Goal: Information Seeking & Learning: Learn about a topic

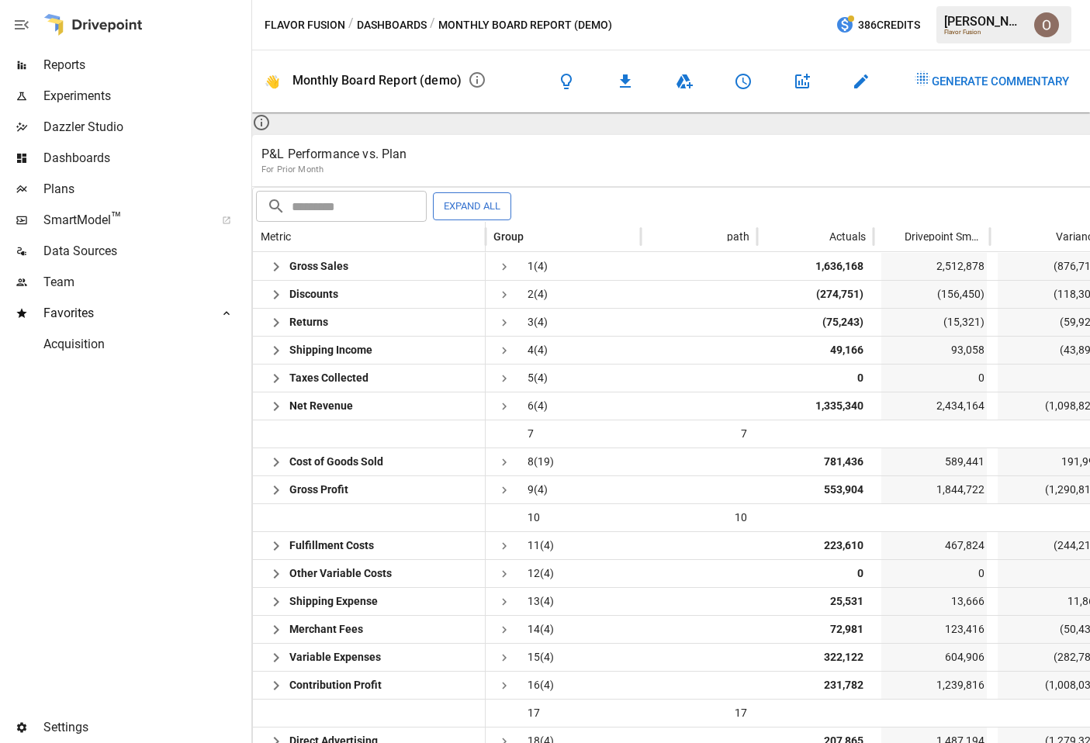
click at [84, 68] on span "Reports" at bounding box center [145, 65] width 205 height 19
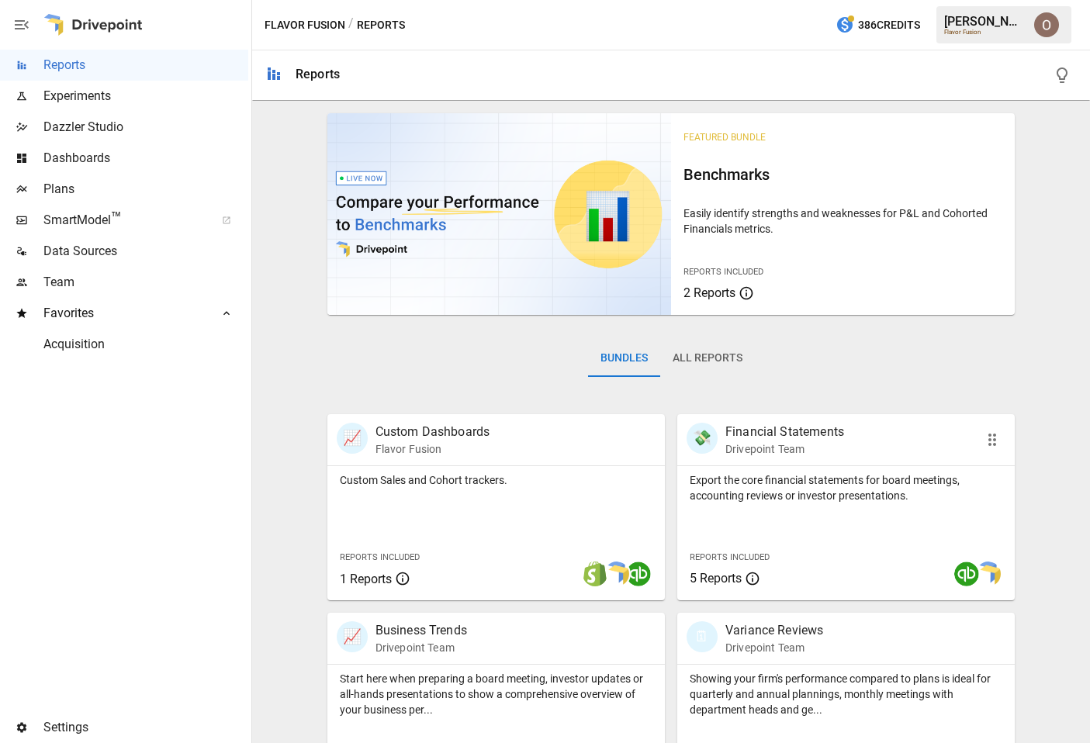
click at [802, 541] on div "Reports Included 5 Reports" at bounding box center [748, 567] width 140 height 67
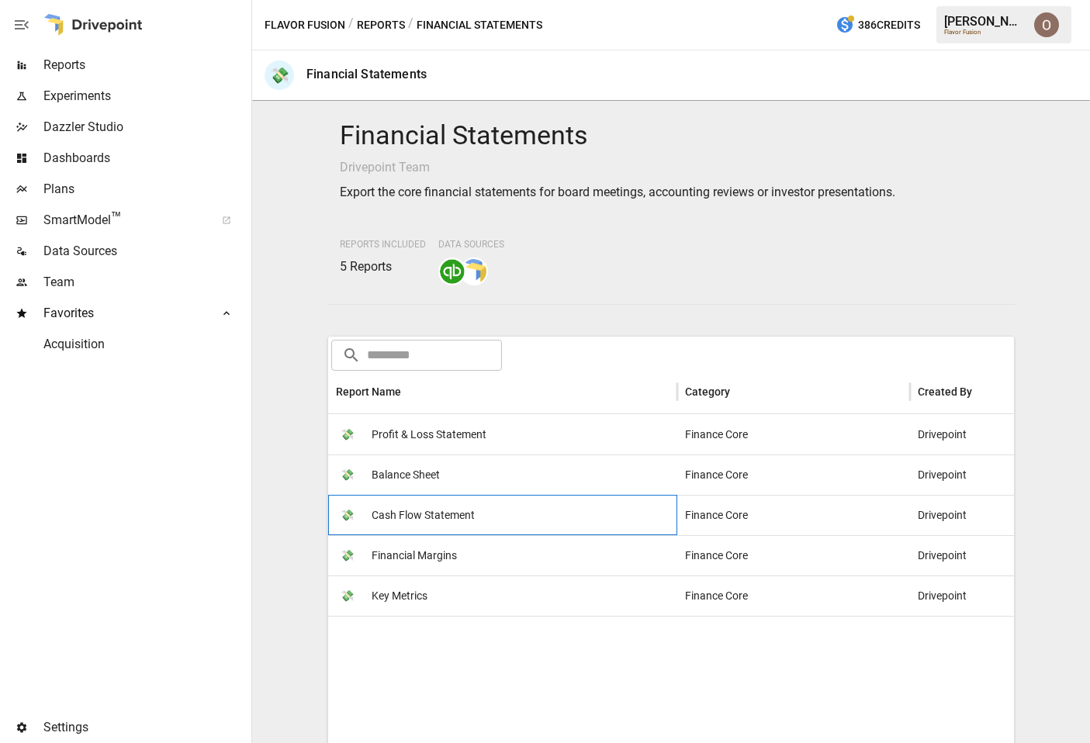
click at [449, 536] on span "Cash Flow Statement" at bounding box center [423, 516] width 103 height 40
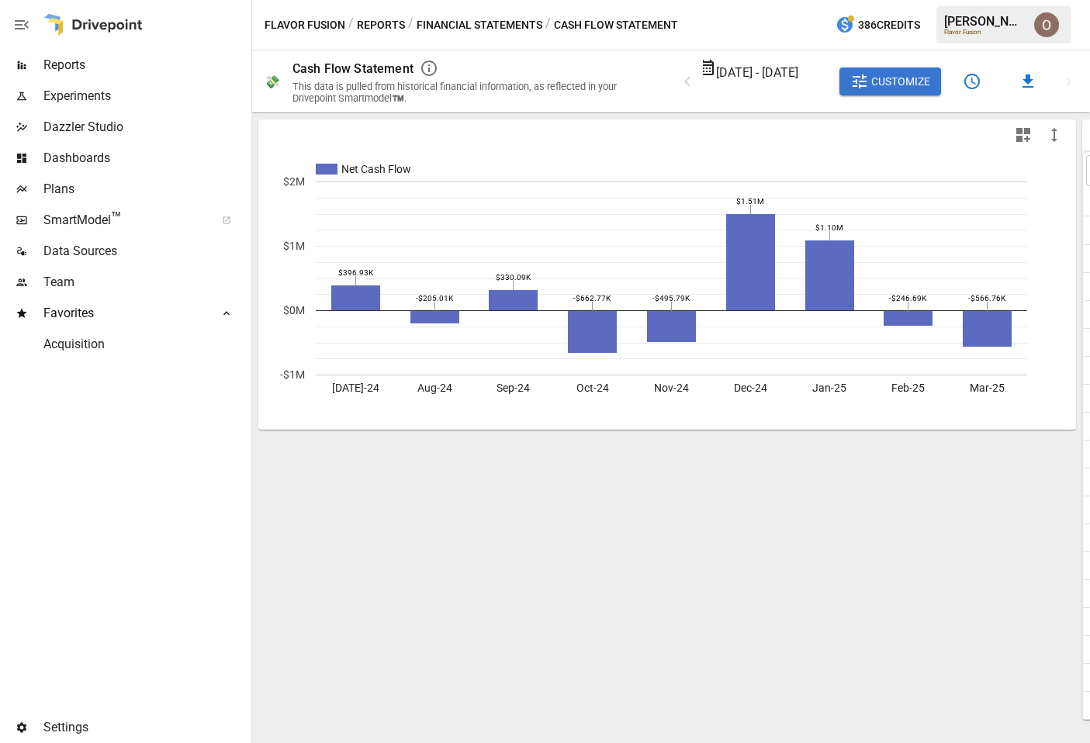
click at [81, 155] on span "Dashboards" at bounding box center [145, 158] width 205 height 19
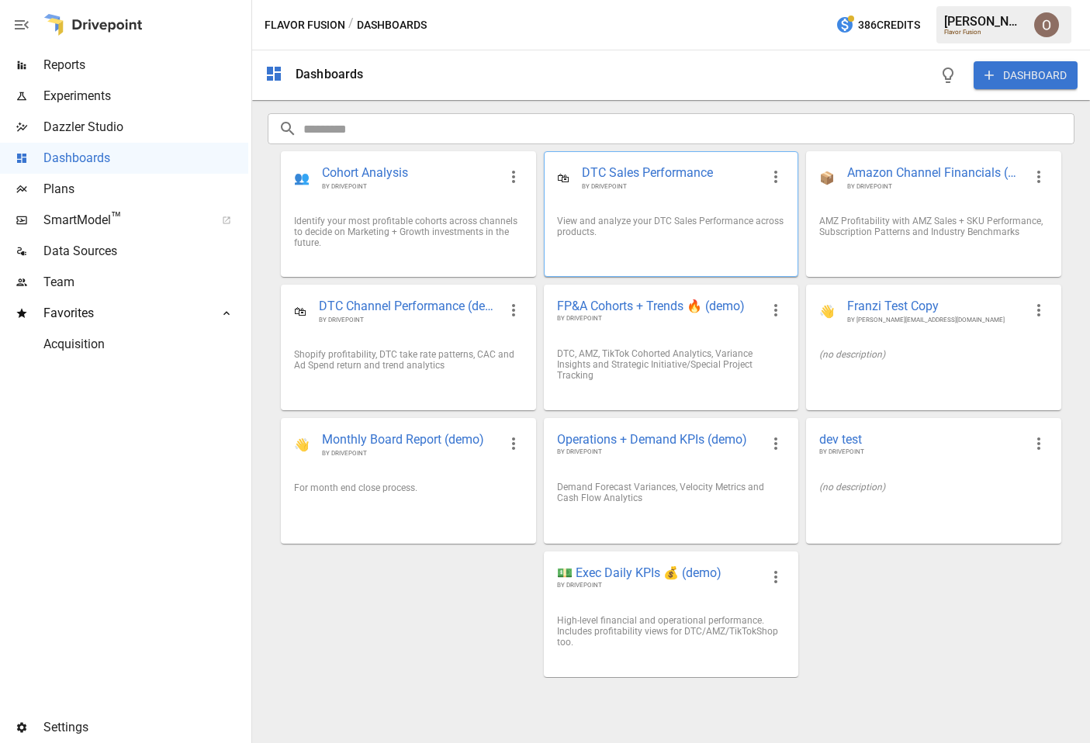
click at [671, 237] on div "View and analyze your DTC Sales Performance across products." at bounding box center [671, 227] width 228 height 22
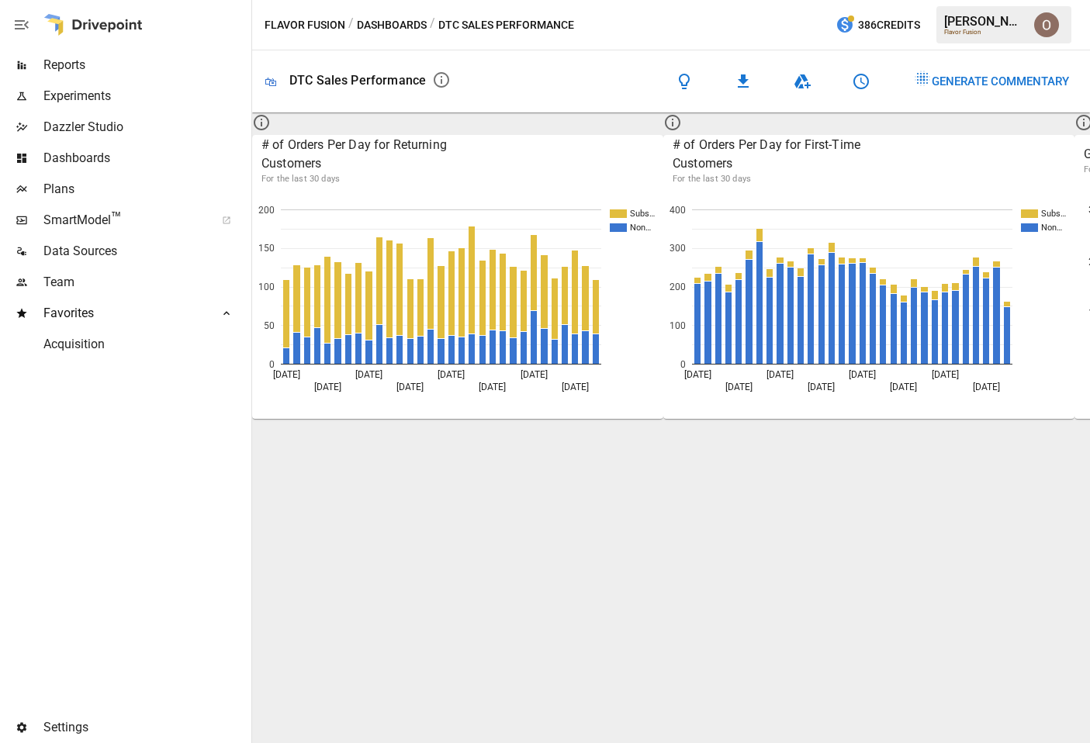
click at [393, 30] on button "Dashboards" at bounding box center [392, 25] width 70 height 19
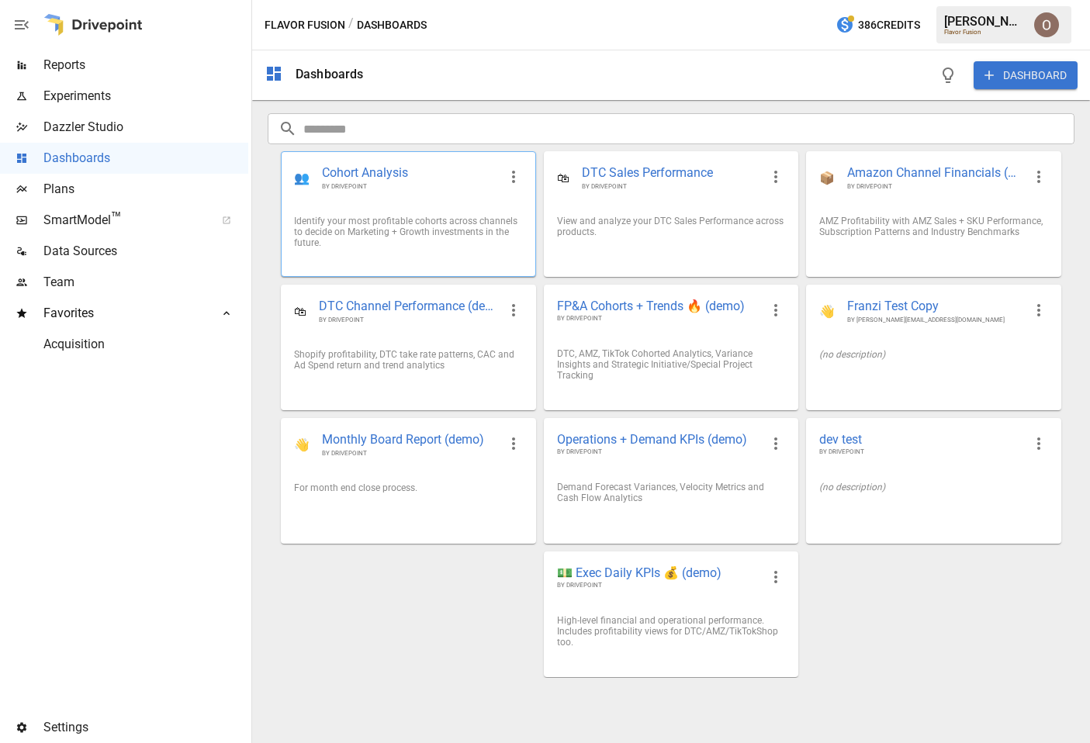
click at [441, 194] on div "👥 Cohort Analysis BY DRIVEPOINT" at bounding box center [408, 177] width 253 height 51
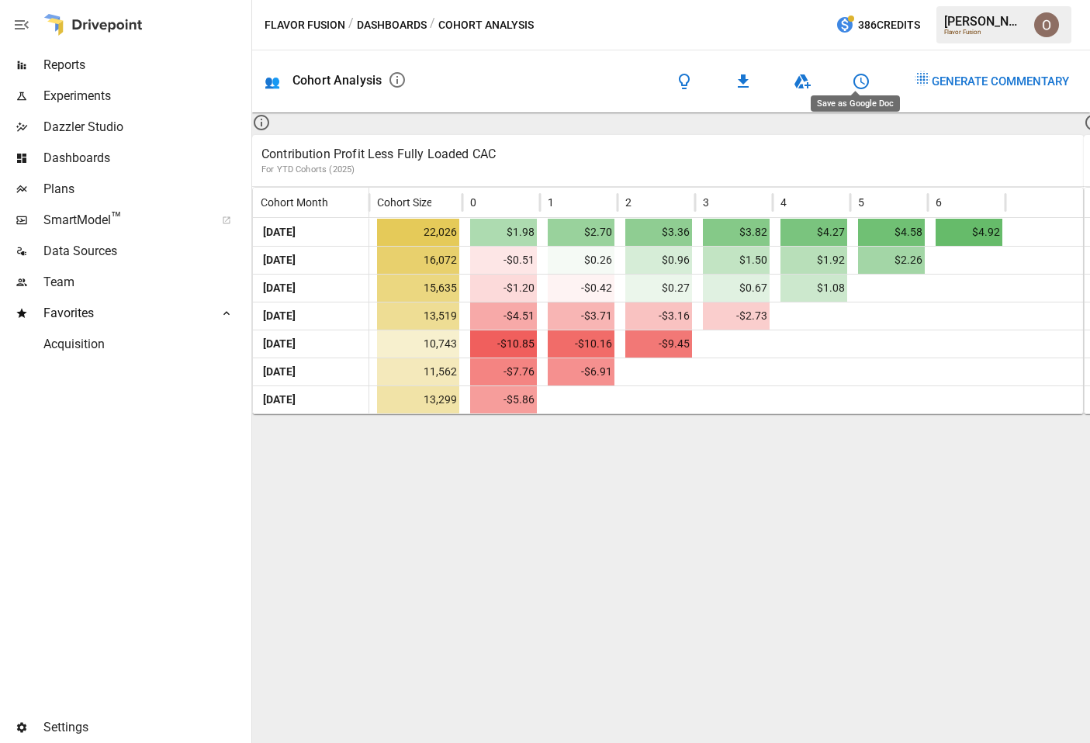
click at [812, 76] on icon "Save as Google Doc" at bounding box center [802, 81] width 19 height 19
click at [993, 71] on div "Generate Commentary" at bounding box center [1000, 81] width 137 height 20
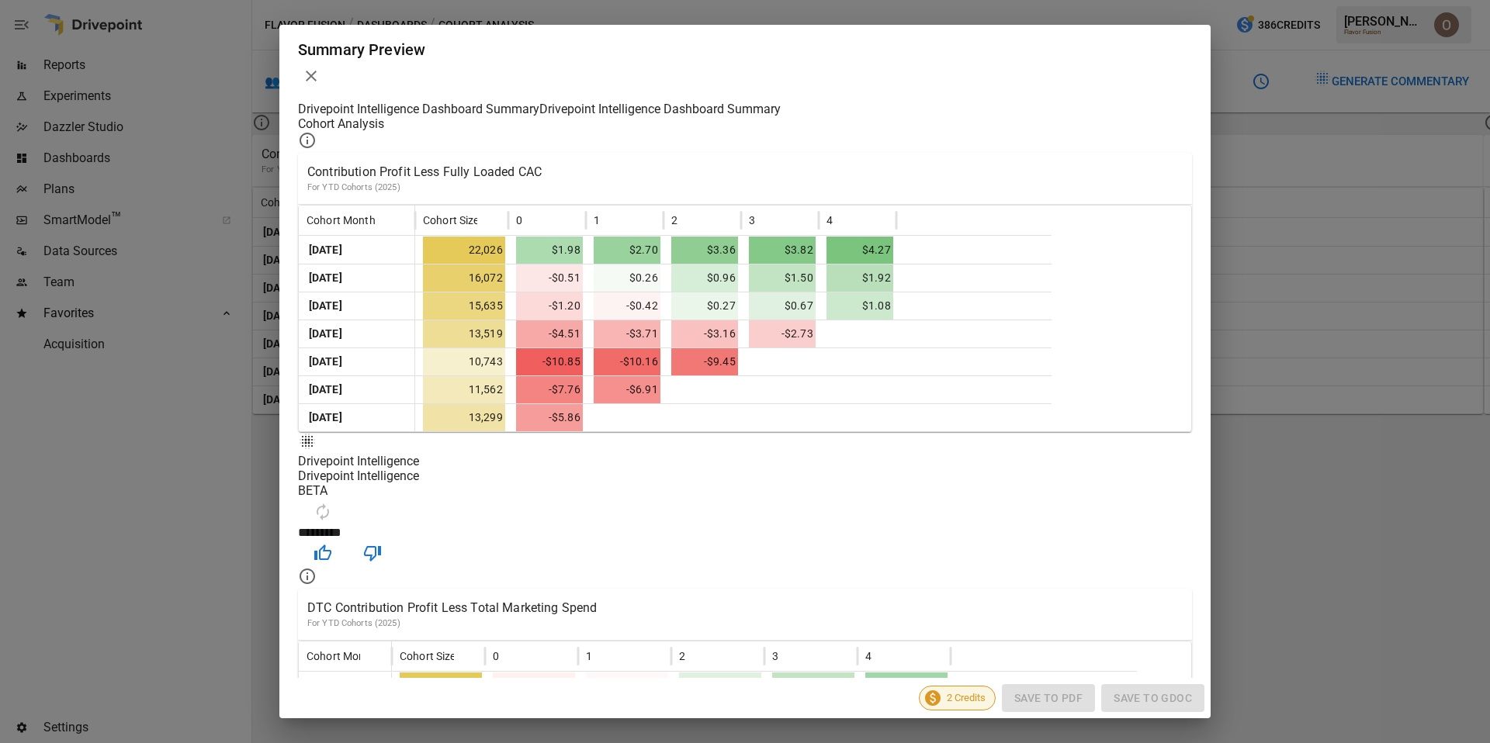
click at [291, 351] on div "Drivepoint Intelligence Dashboard Summary Drivepoint Intelligence Dashboard Sum…" at bounding box center [744, 390] width 931 height 577
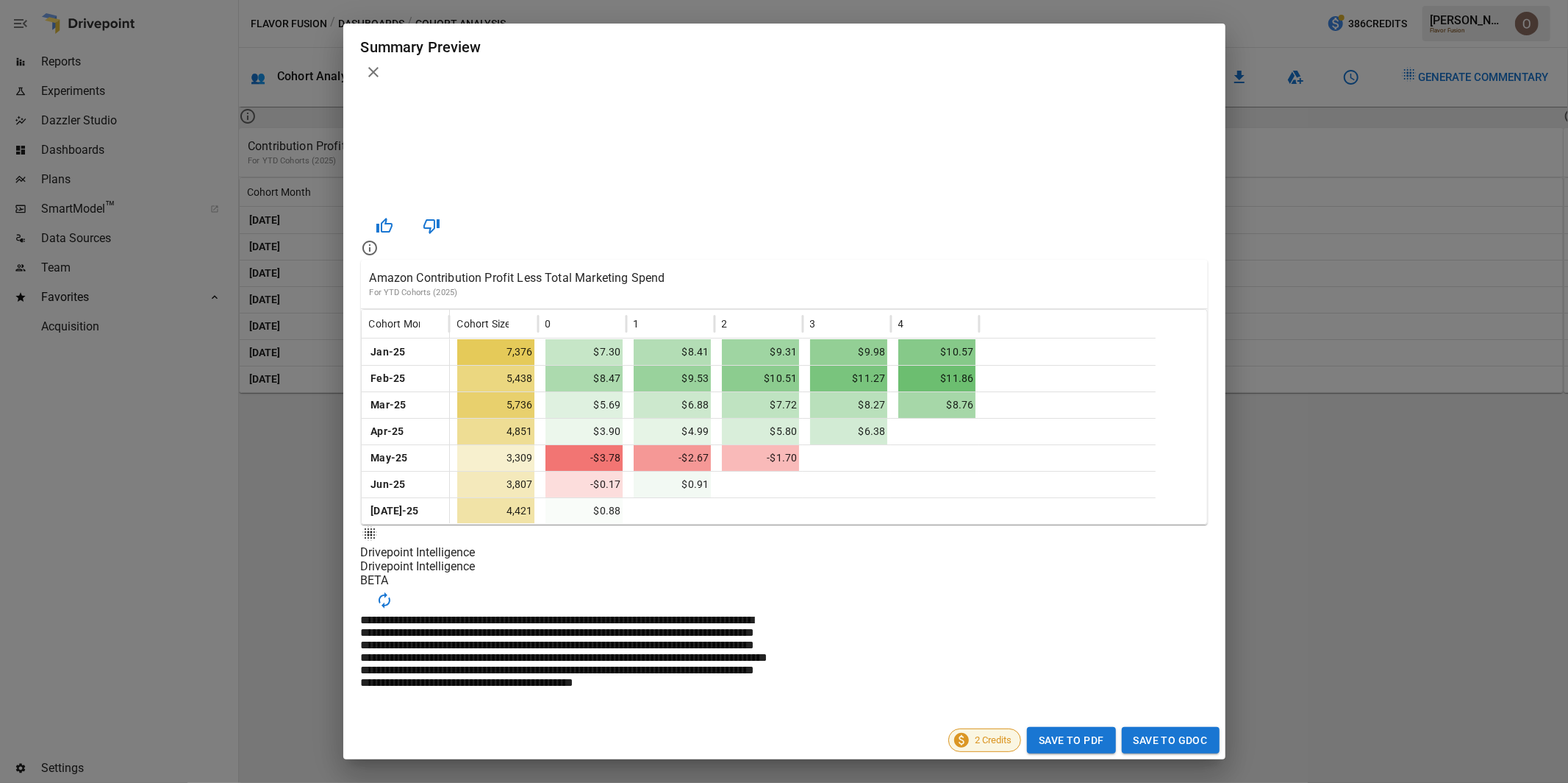
scroll to position [1141, 0]
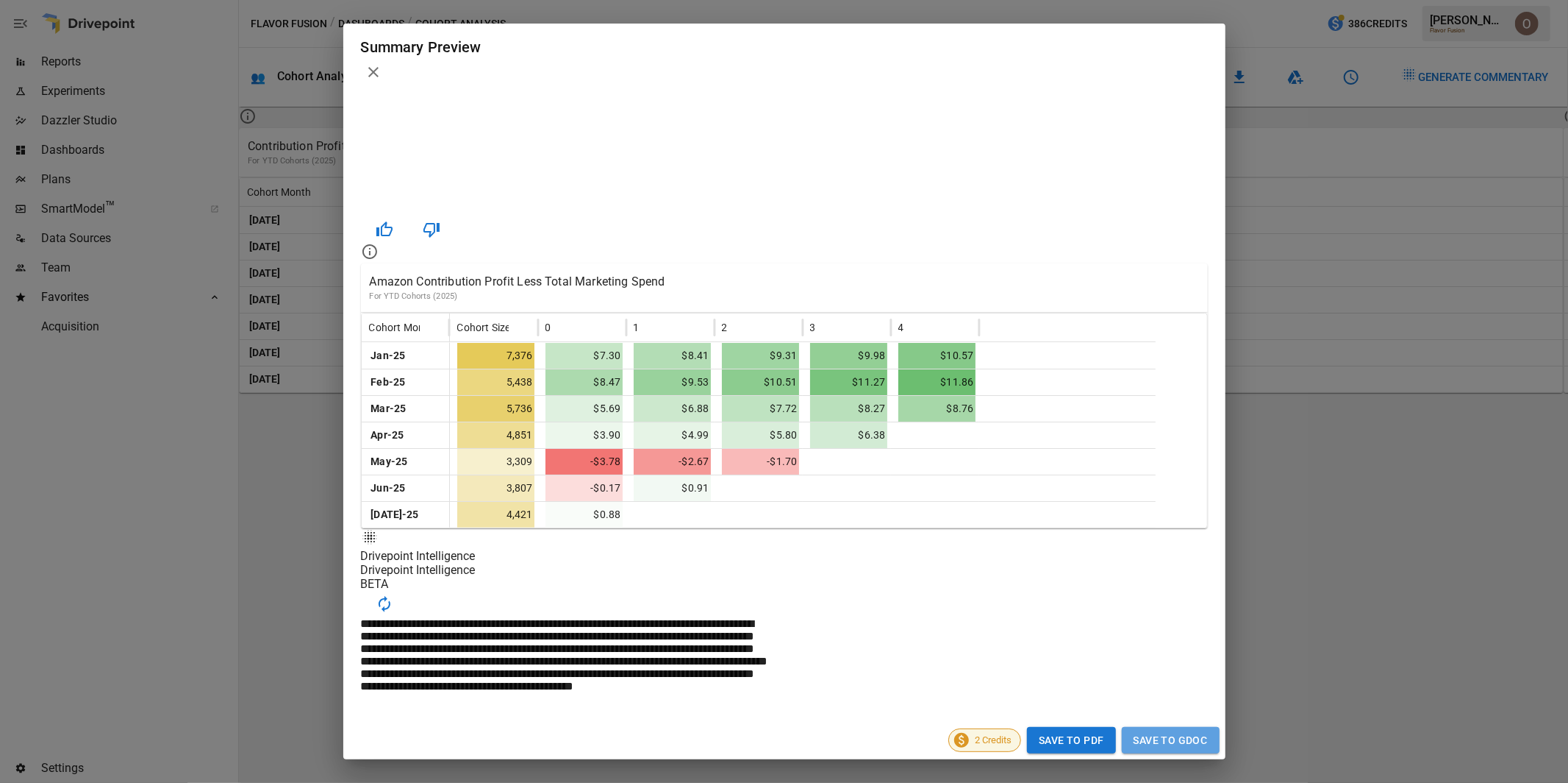
click at [1033, 704] on button "Save to GDoc" at bounding box center [1170, 740] width 98 height 27
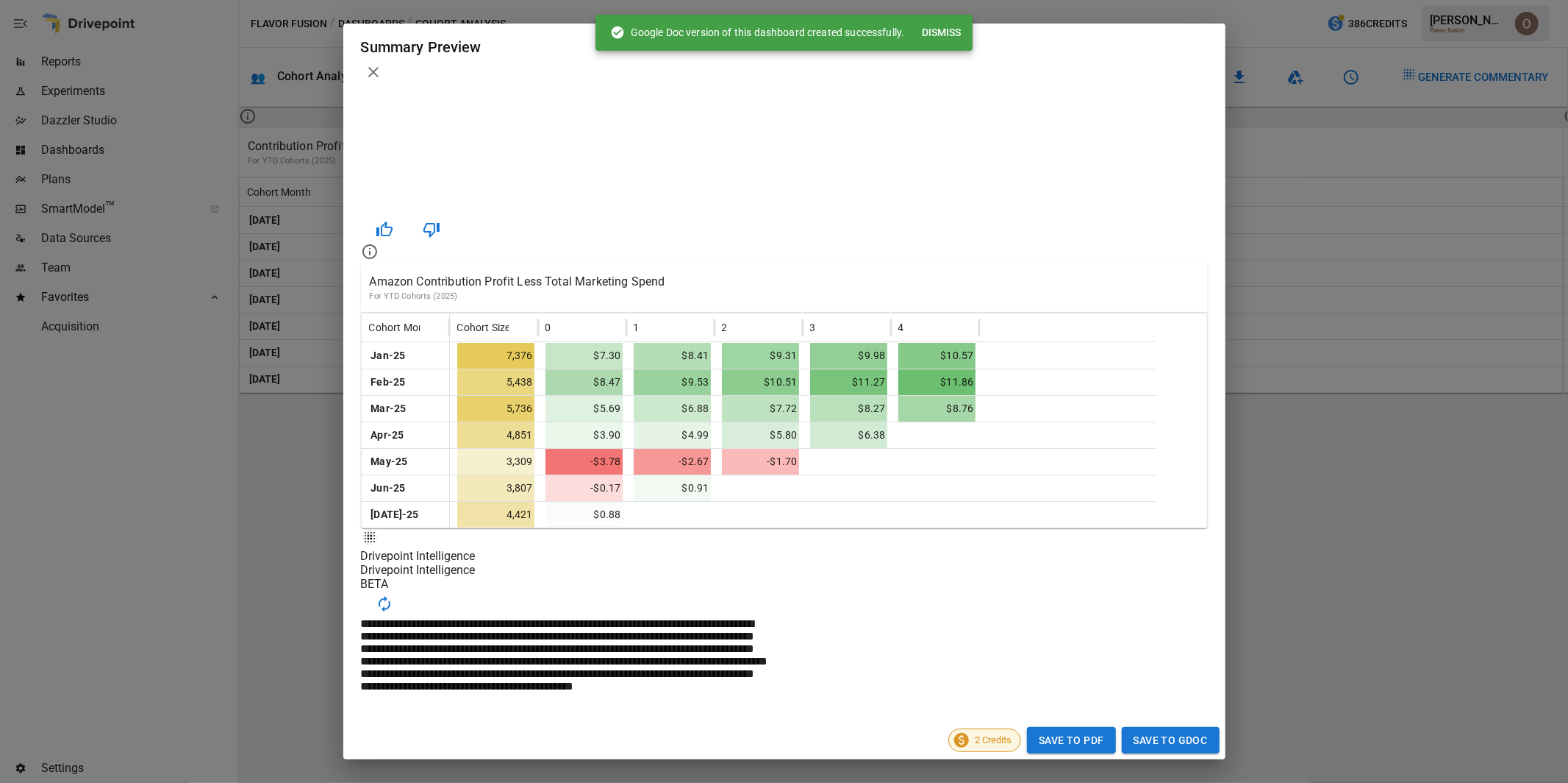
click at [935, 27] on button "Dismiss" at bounding box center [942, 32] width 51 height 27
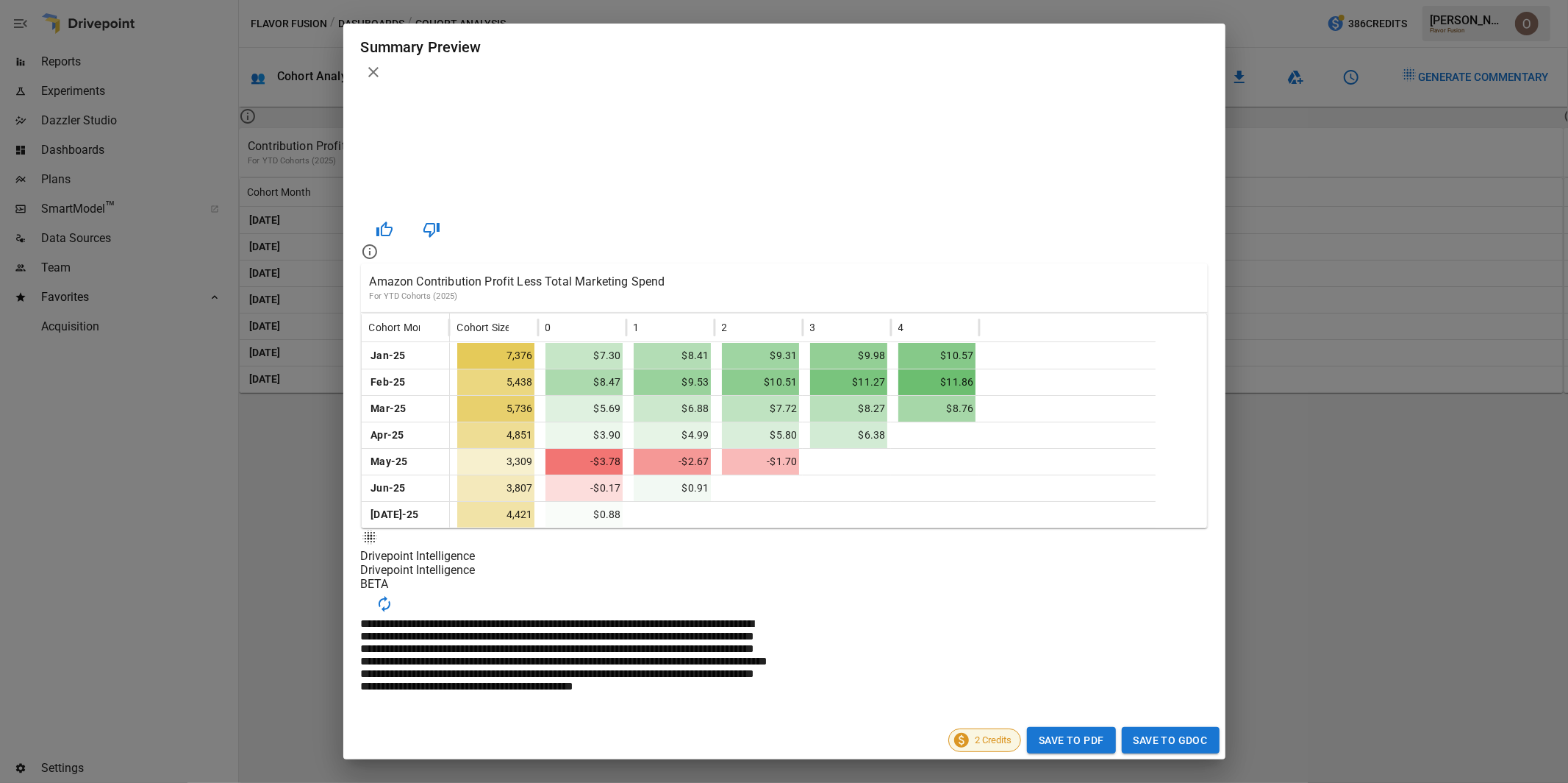
click at [379, 67] on icon at bounding box center [373, 72] width 10 height 10
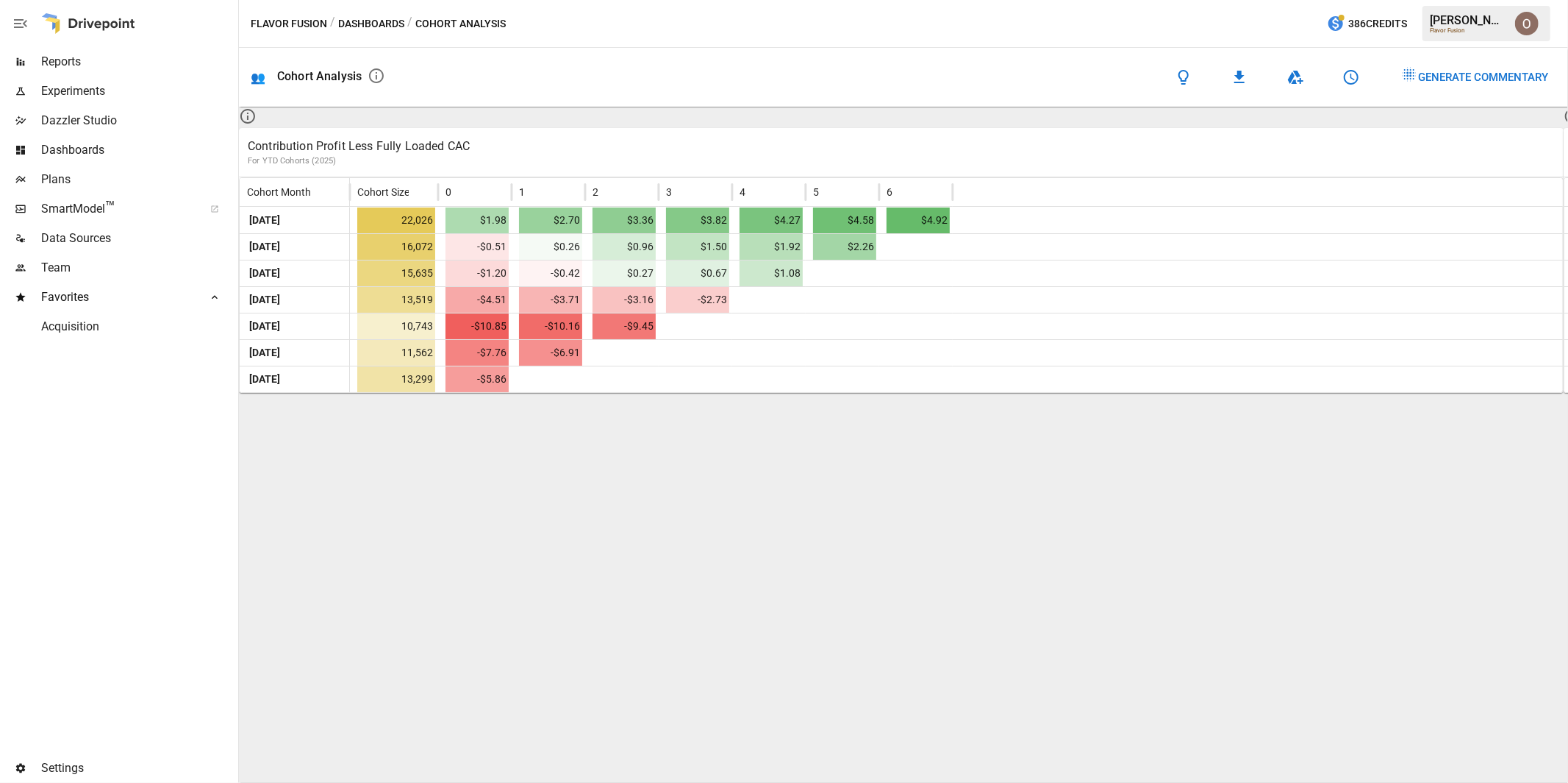
click at [367, 25] on button "Dashboards" at bounding box center [371, 24] width 66 height 18
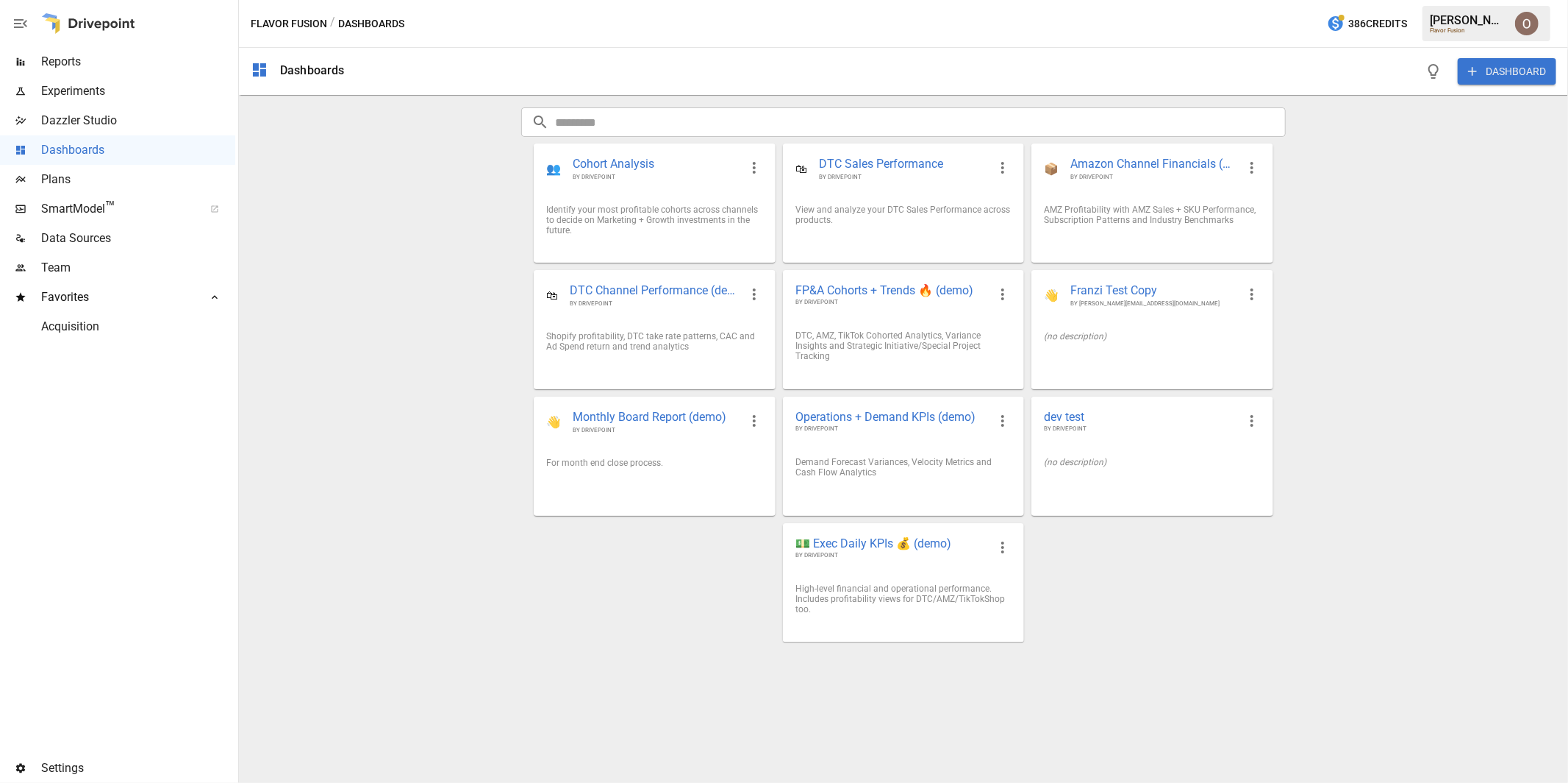
click at [1033, 21] on img "Oleksii Flok" at bounding box center [1527, 23] width 24 height 24
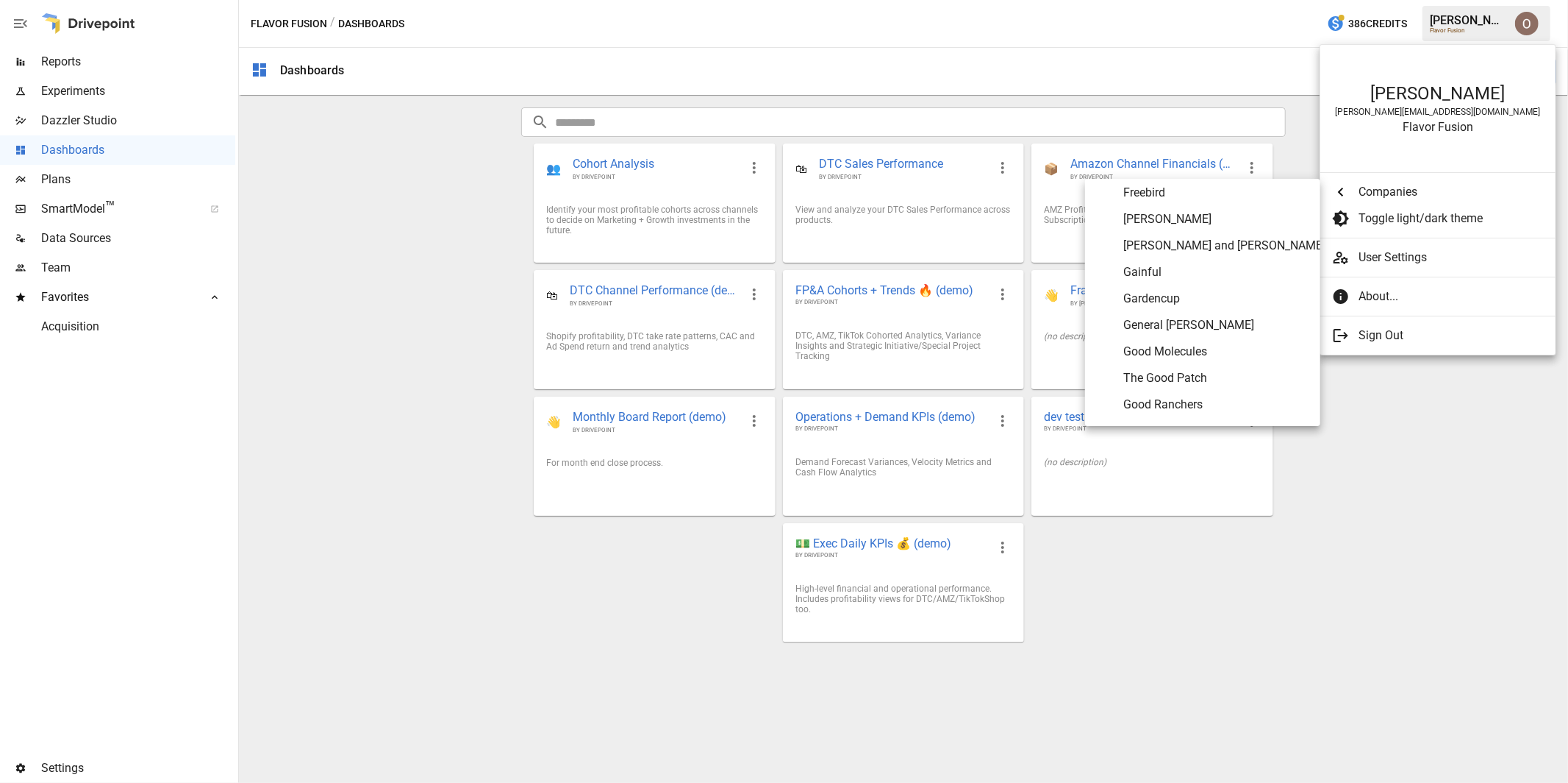
scroll to position [2545, 0]
click at [1033, 71] on span "Fire Department Coffee" at bounding box center [1217, 63] width 186 height 18
